Goal: Task Accomplishment & Management: Complete application form

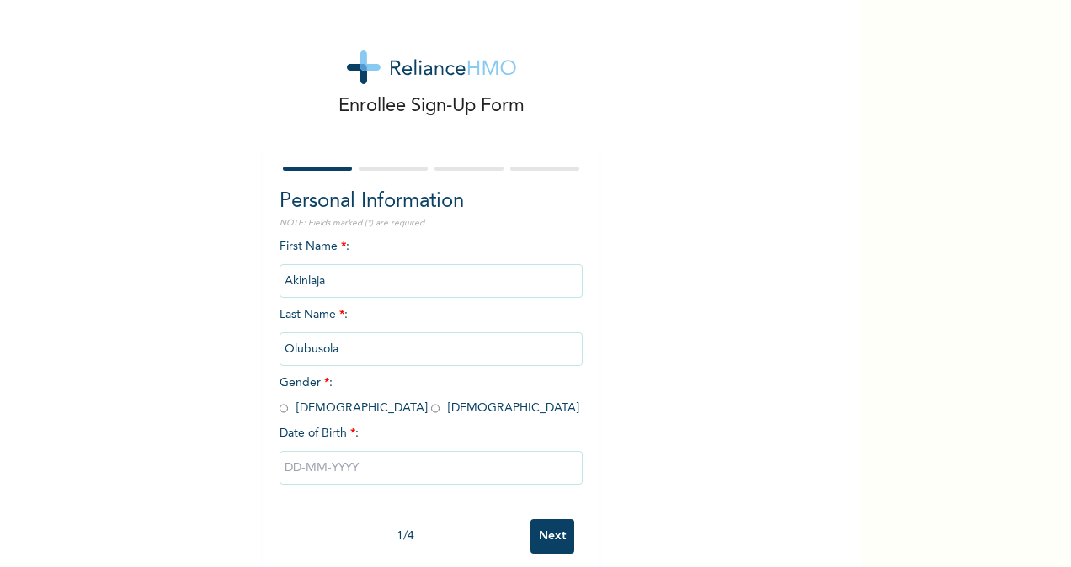
click at [431, 414] on input "radio" at bounding box center [435, 409] width 8 height 16
radio input "true"
click at [334, 461] on input "text" at bounding box center [430, 468] width 303 height 34
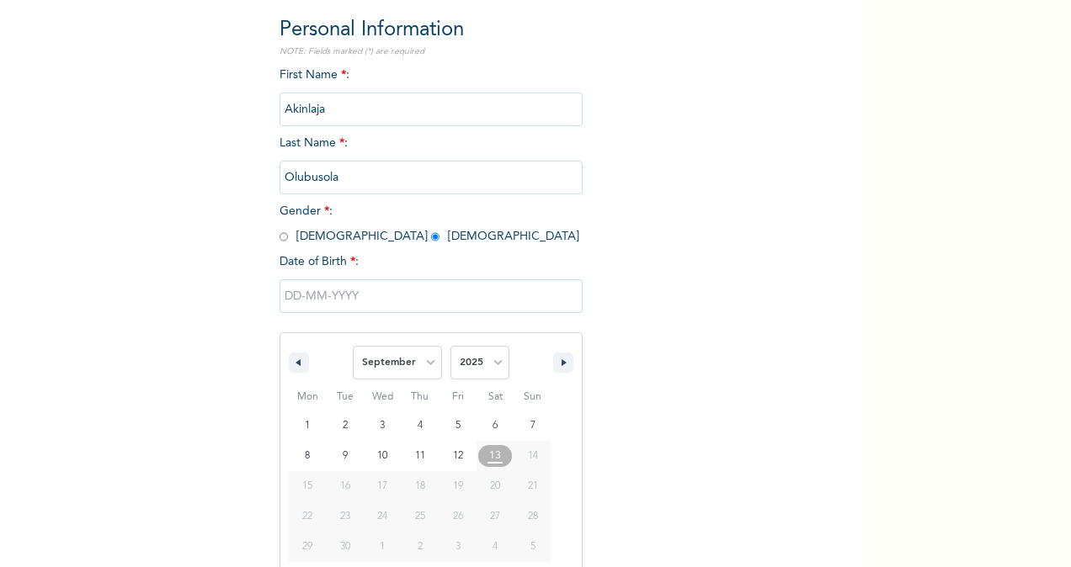
scroll to position [199, 0]
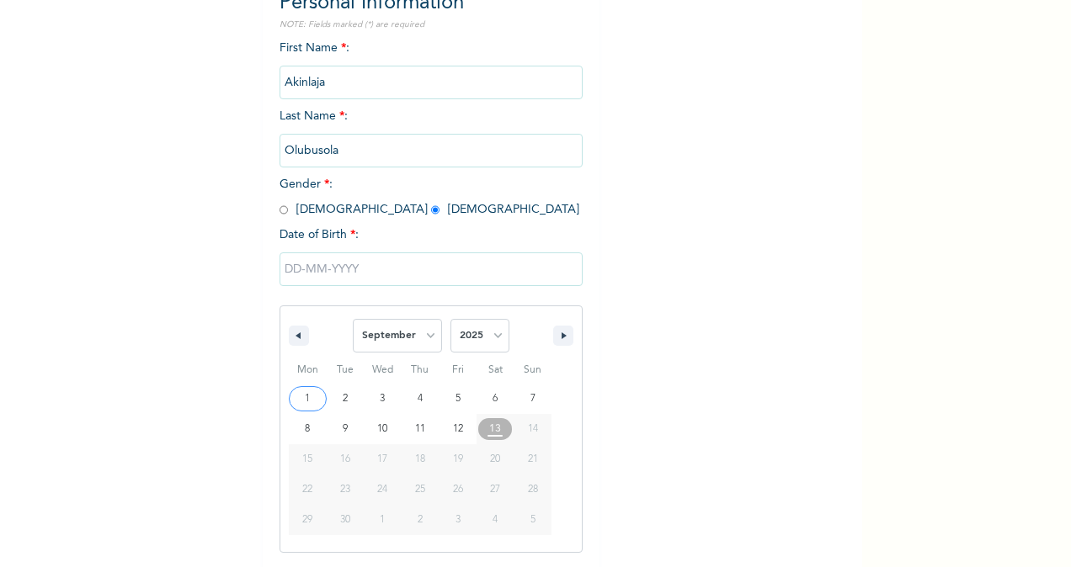
click at [286, 348] on div "January February March April May June July August September October November [D…" at bounding box center [430, 331] width 301 height 51
click at [289, 342] on button "button" at bounding box center [299, 336] width 20 height 20
select select "7"
click at [488, 342] on select "2025 2024 2023 2022 2021 2020 2019 2018 2017 2016 2015 2014 2013 2012 2011 2010…" at bounding box center [479, 336] width 59 height 34
select select "1983"
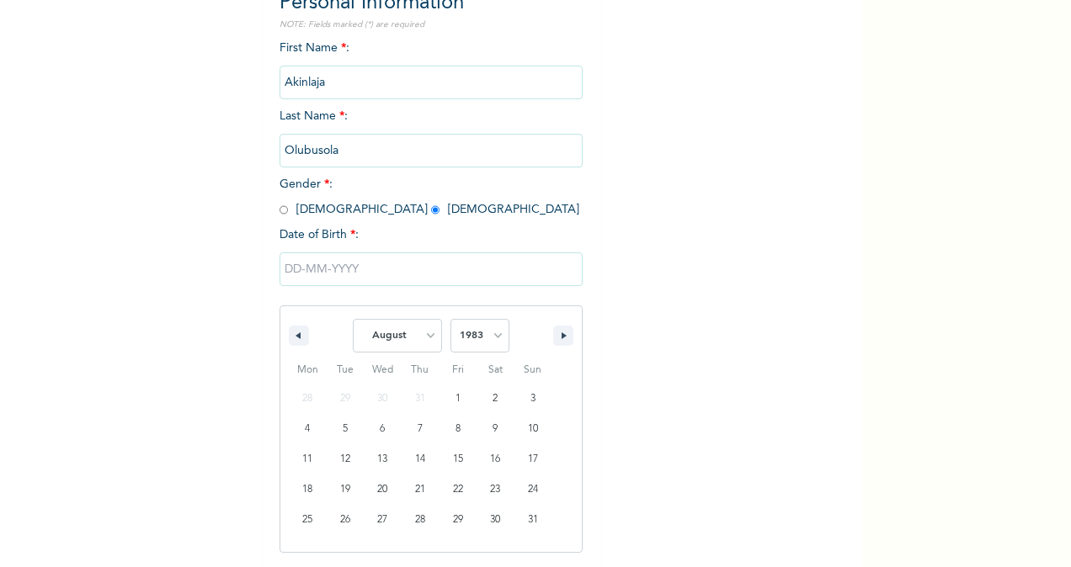
click at [450, 321] on select "2025 2024 2023 2022 2021 2020 2019 2018 2017 2016 2015 2014 2013 2012 2011 2010…" at bounding box center [479, 336] width 59 height 34
click at [293, 336] on icon "button" at bounding box center [296, 335] width 8 height 7
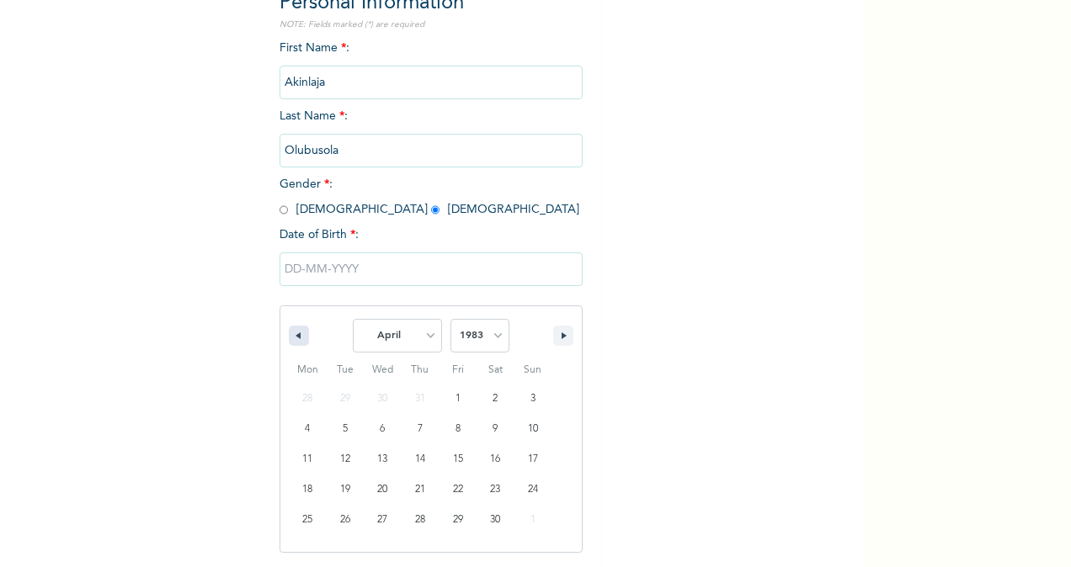
click at [293, 336] on icon "button" at bounding box center [296, 335] width 8 height 7
select select "2"
type input "[DATE]"
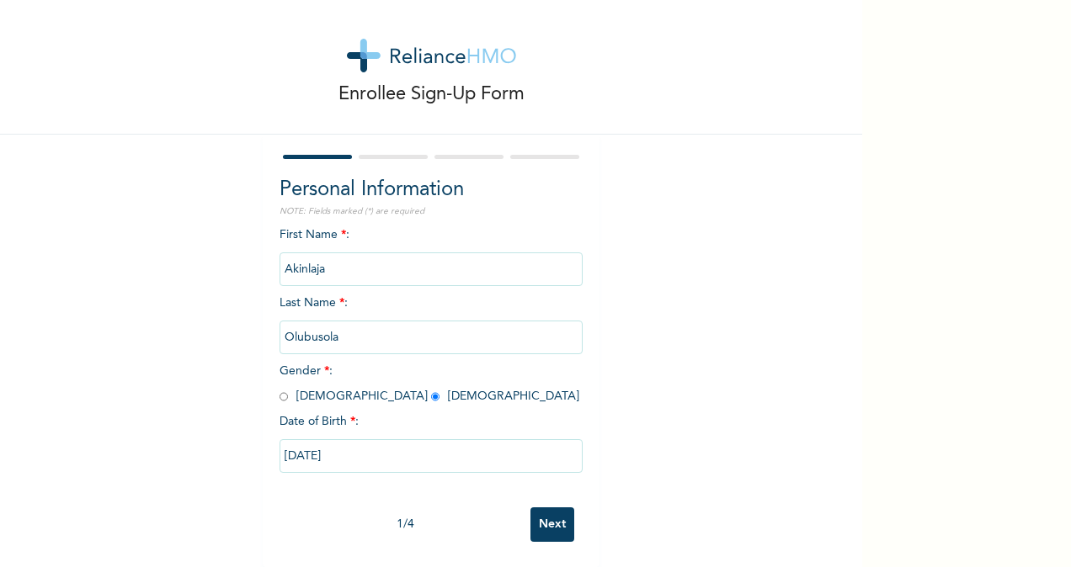
click at [545, 508] on input "Next" at bounding box center [552, 525] width 44 height 35
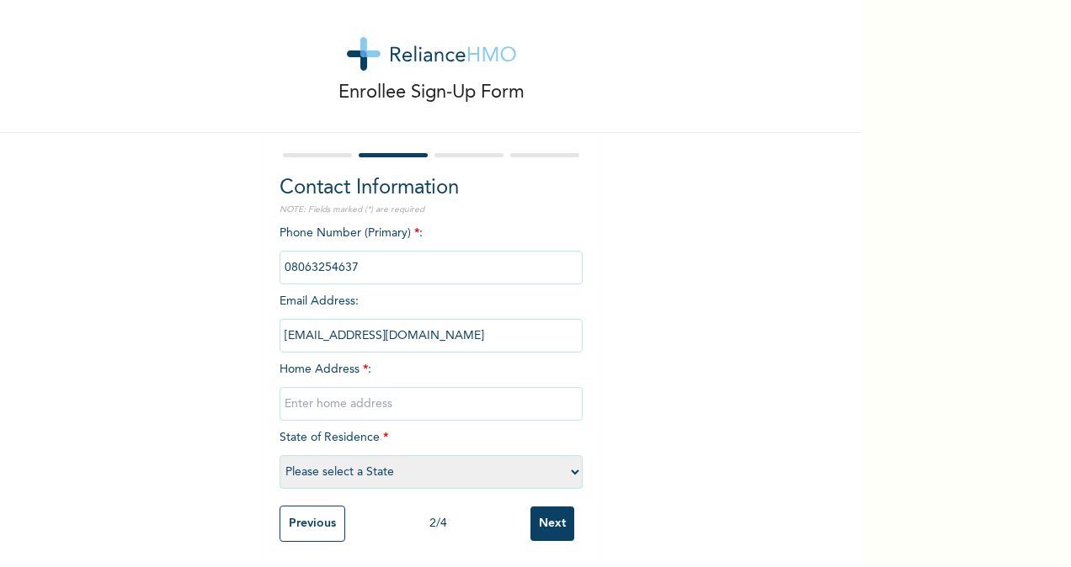
click at [396, 387] on input "text" at bounding box center [430, 404] width 303 height 34
click at [747, 330] on div "Enrollee Sign-Up Form Contact Information NOTE: Fields marked (*) are required …" at bounding box center [431, 277] width 862 height 581
click at [317, 397] on input "26" at bounding box center [430, 404] width 303 height 34
type input "[STREET_ADDRESS], by CAC Bus Stop, [GEOGRAPHIC_DATA], Ketu."
click at [355, 463] on select "Please select a State [PERSON_NAME] (FCT) [PERSON_NAME] Ibom [GEOGRAPHIC_DATA] …" at bounding box center [430, 472] width 303 height 34
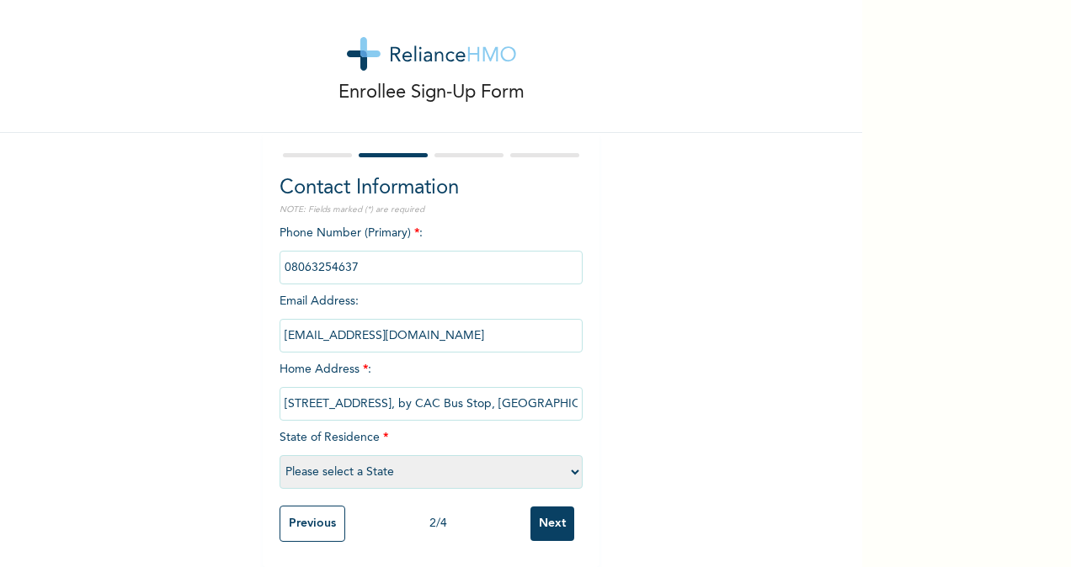
select select "25"
click at [279, 455] on select "Please select a State [PERSON_NAME] (FCT) [PERSON_NAME] Ibom [GEOGRAPHIC_DATA] …" at bounding box center [430, 472] width 303 height 34
click at [546, 507] on input "Next" at bounding box center [552, 524] width 44 height 35
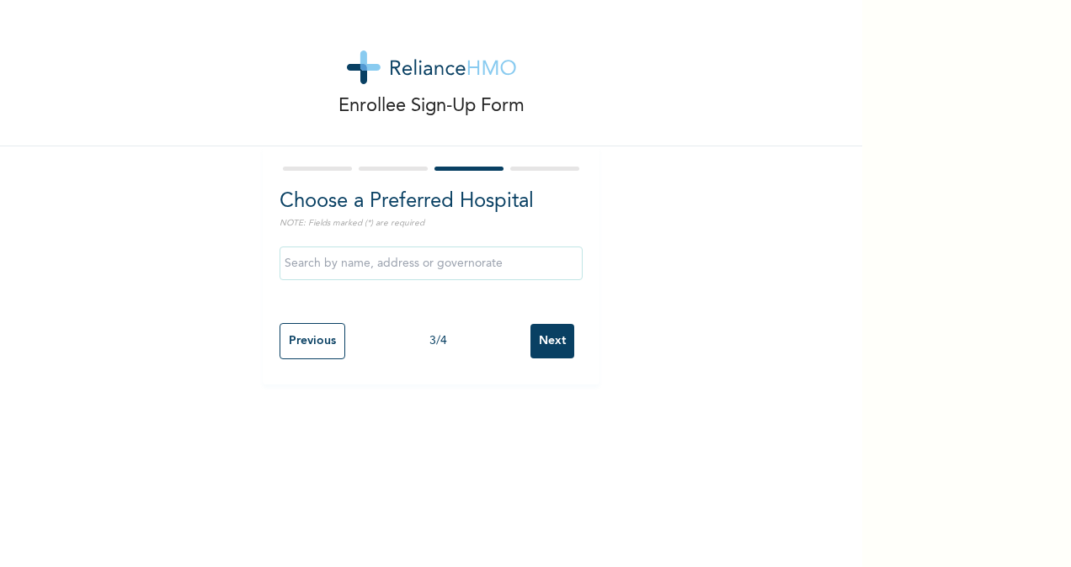
scroll to position [0, 0]
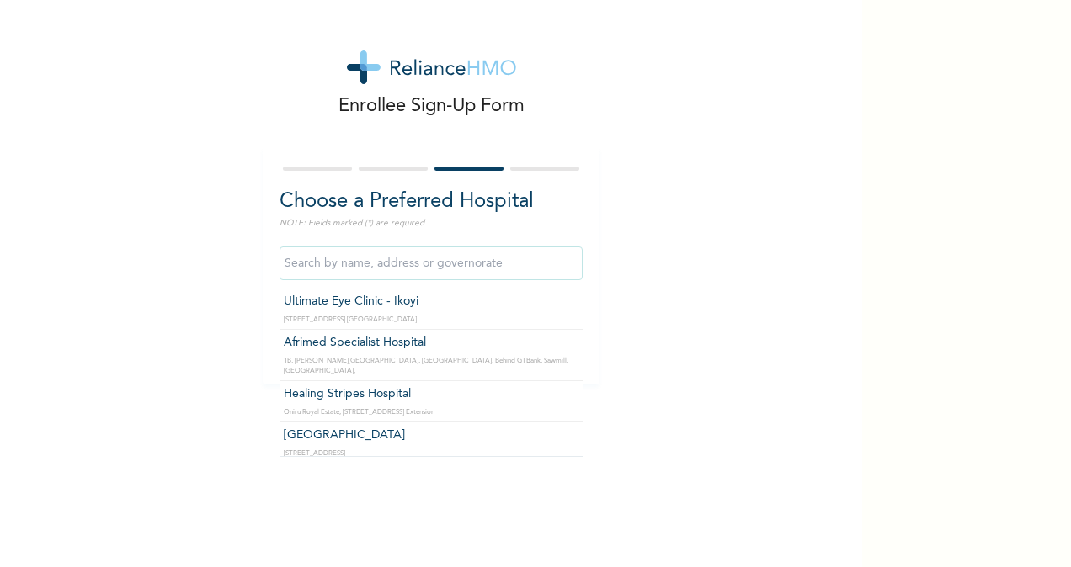
click at [460, 263] on input "text" at bounding box center [430, 264] width 303 height 34
type input "l"
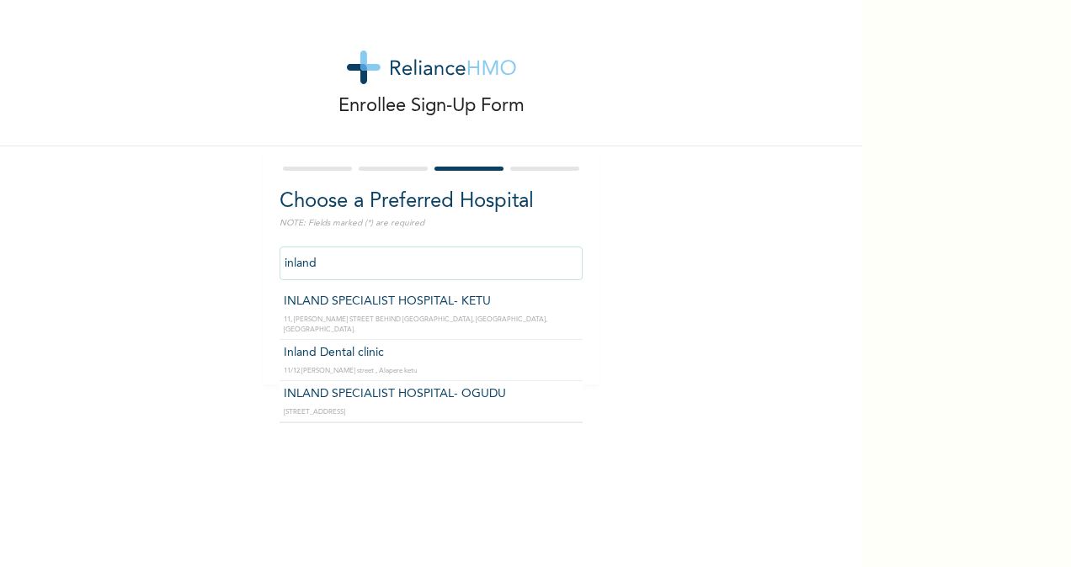
type input "INLAND SPECIALIST HOSPITAL- KETU"
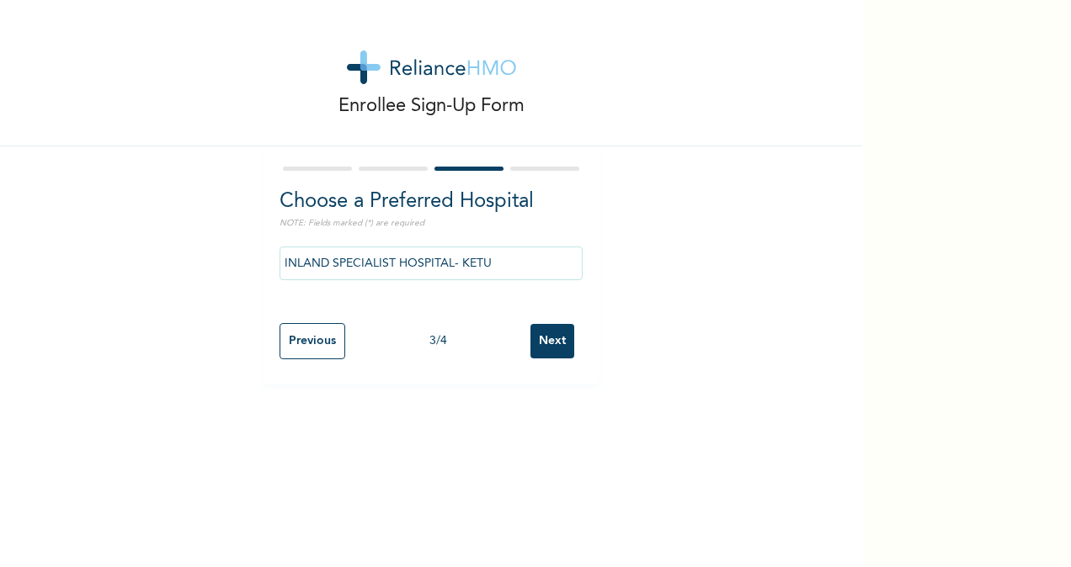
click at [541, 343] on input "Next" at bounding box center [552, 341] width 44 height 35
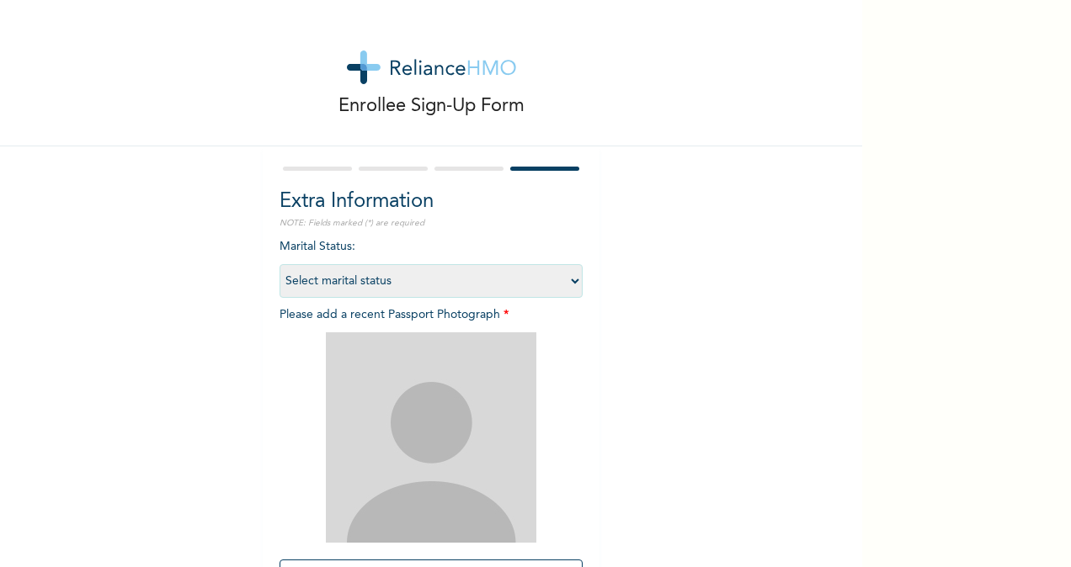
click at [525, 288] on select "Select marital status [DEMOGRAPHIC_DATA] Married [DEMOGRAPHIC_DATA] Widow/[DEMO…" at bounding box center [430, 281] width 303 height 34
select select "2"
click at [279, 264] on select "Select marital status [DEMOGRAPHIC_DATA] Married [DEMOGRAPHIC_DATA] Widow/[DEMO…" at bounding box center [430, 281] width 303 height 34
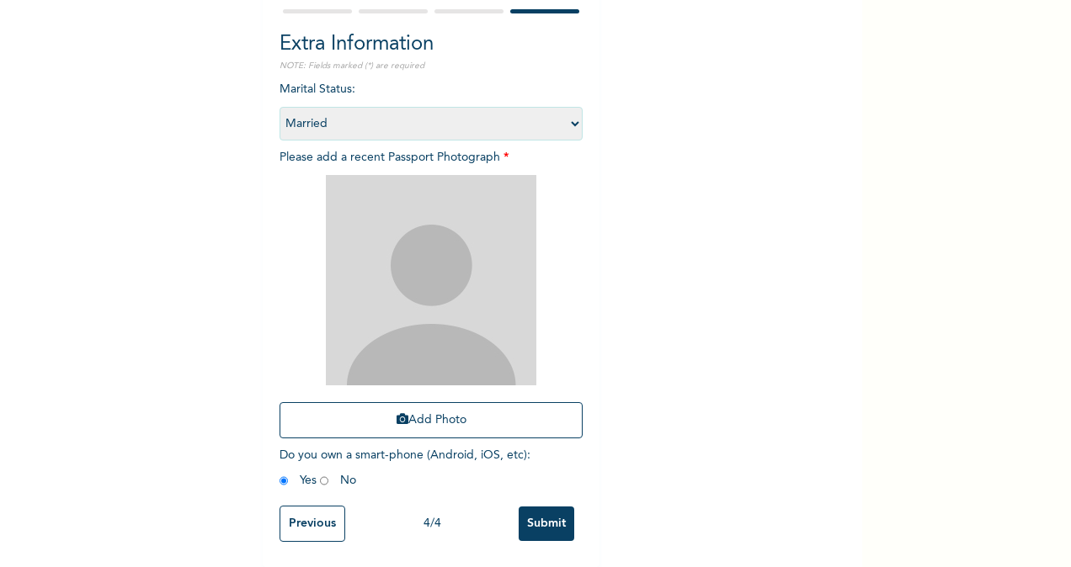
scroll to position [170, 0]
click at [438, 408] on button "Add Photo" at bounding box center [430, 420] width 303 height 36
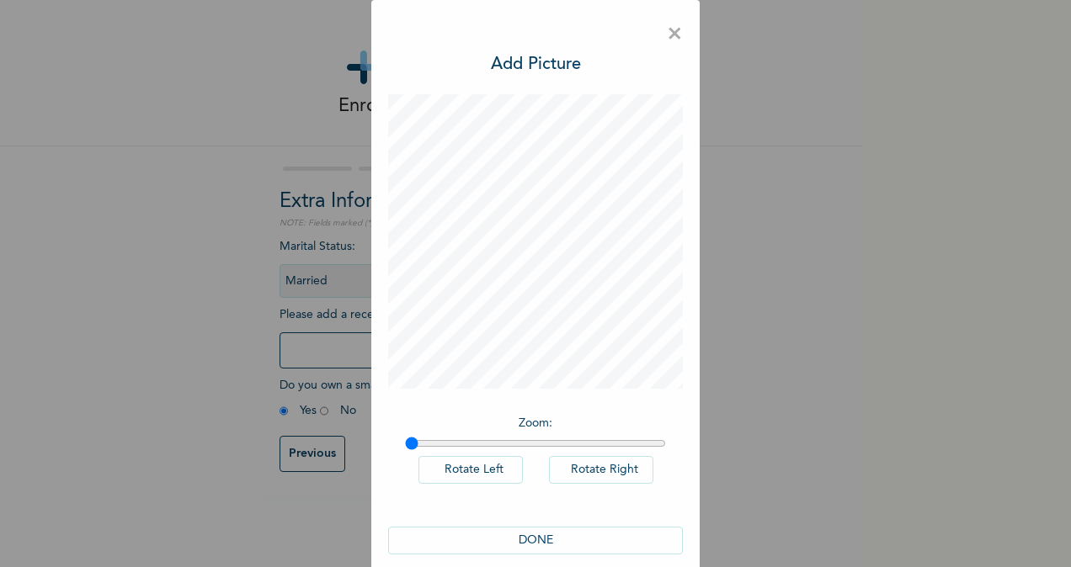
click at [672, 391] on div "Zoom : Rotate Left Rotate Right DONE" at bounding box center [535, 332] width 295 height 477
click at [556, 543] on button "DONE" at bounding box center [535, 541] width 295 height 28
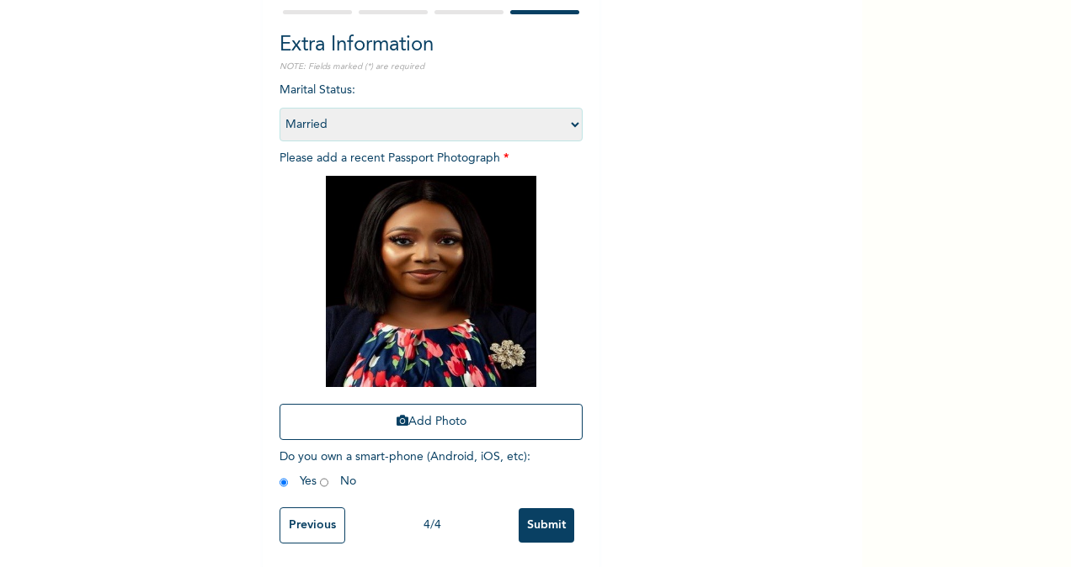
scroll to position [155, 0]
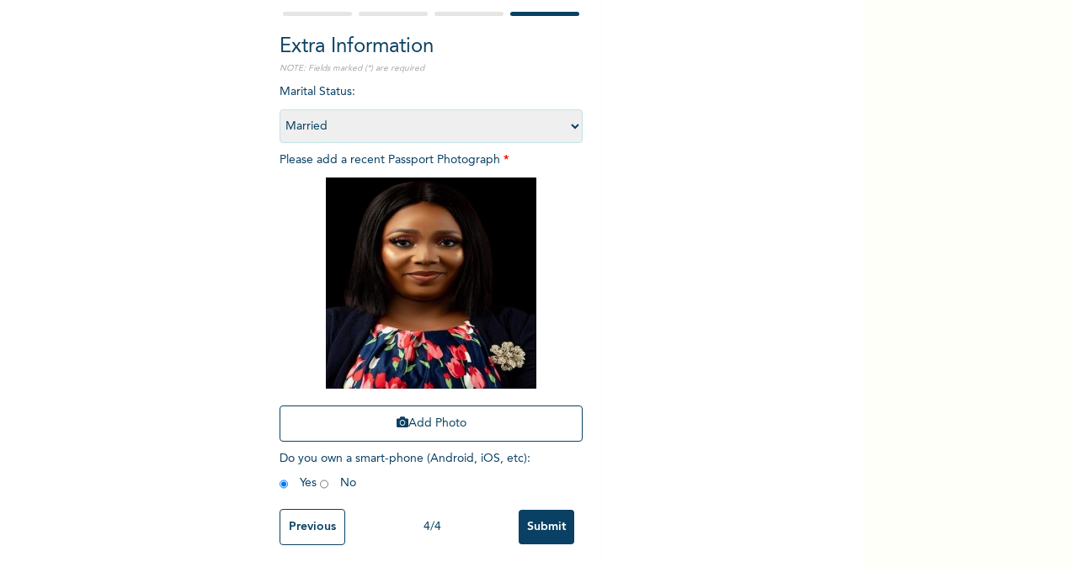
click at [537, 531] on input "Submit" at bounding box center [547, 527] width 56 height 35
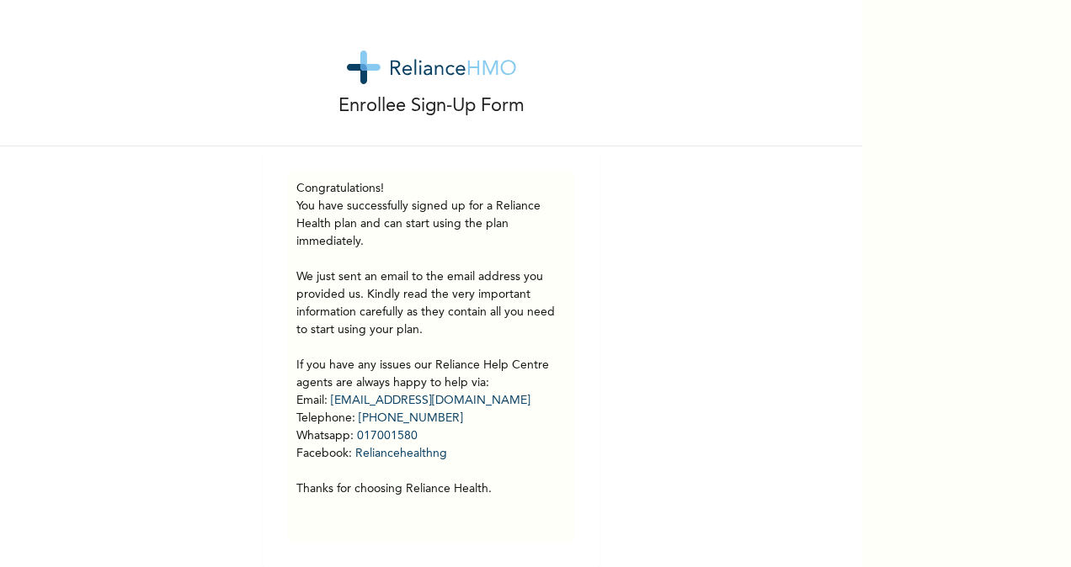
scroll to position [13, 0]
